Goal: Task Accomplishment & Management: Use online tool/utility

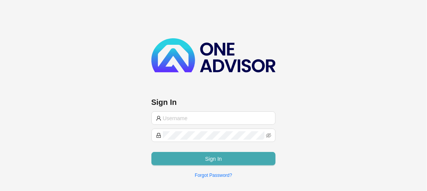
type input "desire@bekkerinvestments.co.za"
click at [198, 155] on button "Sign In" at bounding box center [214, 158] width 125 height 13
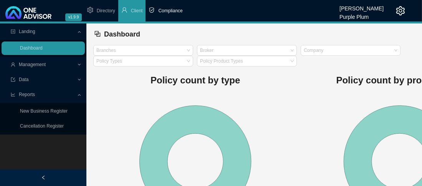
click at [166, 10] on span "Compliance" at bounding box center [170, 10] width 24 height 5
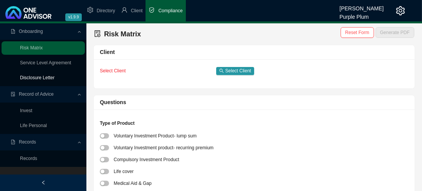
click at [39, 76] on link "Disclosure Letter" at bounding box center [37, 77] width 35 height 5
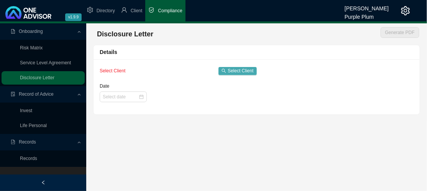
click at [245, 70] on span "Select Client" at bounding box center [241, 71] width 26 height 8
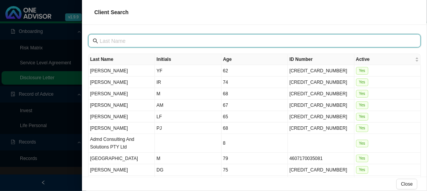
click at [116, 40] on input "text" at bounding box center [255, 41] width 311 height 8
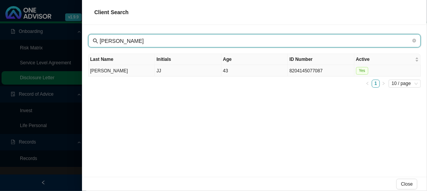
type input "wilcox"
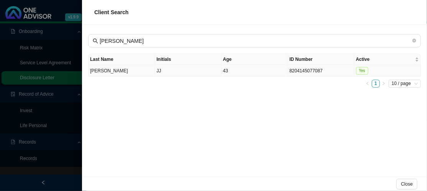
click at [97, 71] on td "Wilcox" at bounding box center [122, 71] width 66 height 12
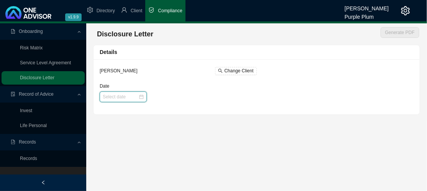
click at [108, 97] on input "Date" at bounding box center [121, 97] width 36 height 8
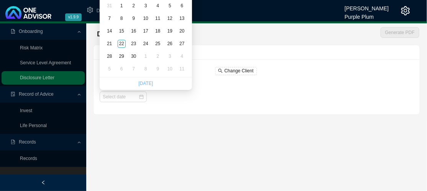
click at [146, 82] on link "Today" at bounding box center [145, 83] width 15 height 5
type input "2025-09-22"
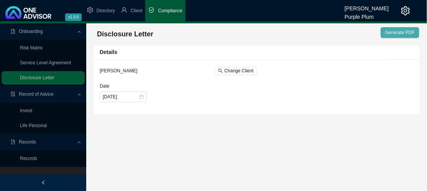
click at [399, 31] on span "Generate PDF" at bounding box center [400, 33] width 30 height 8
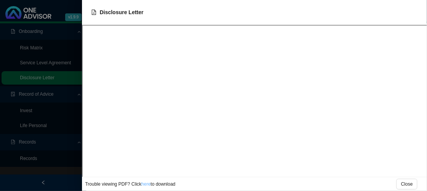
click at [145, 186] on link "here" at bounding box center [146, 184] width 9 height 5
